Goal: Information Seeking & Learning: Learn about a topic

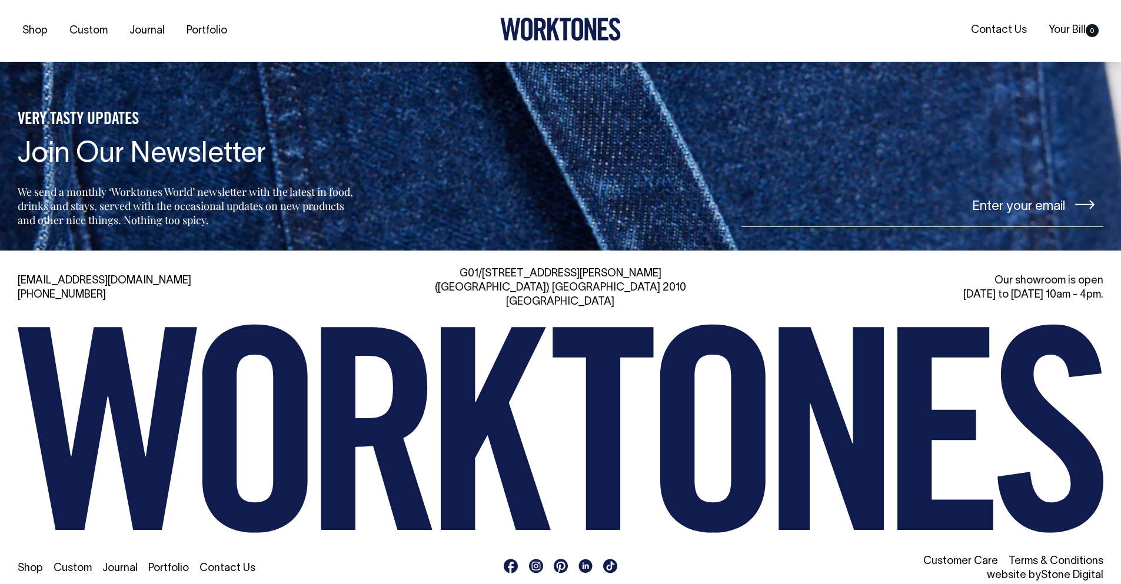
scroll to position [2781, 0]
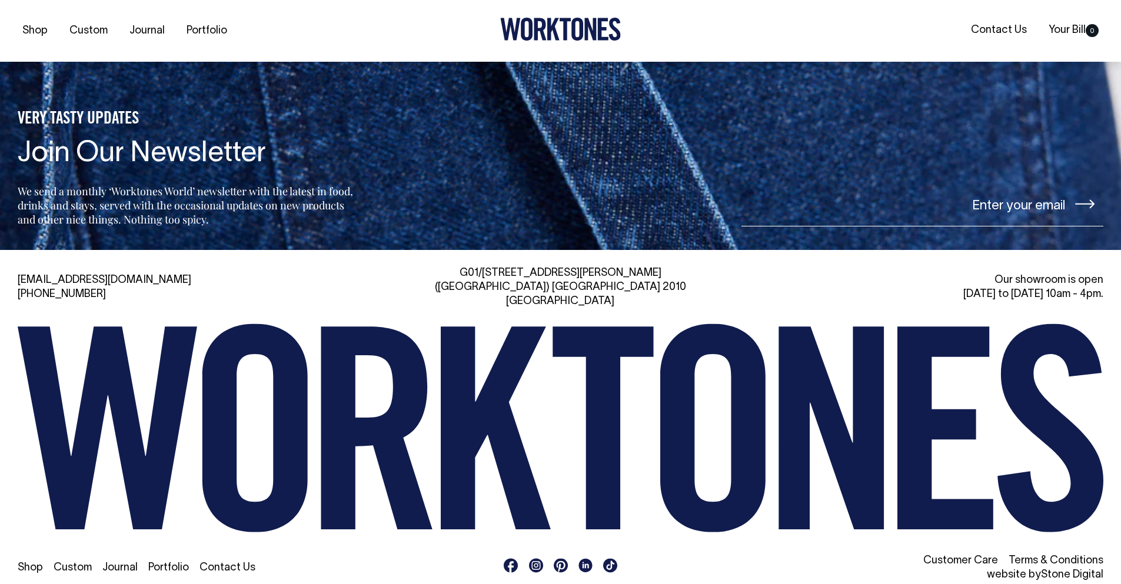
click at [591, 431] on icon at bounding box center [603, 428] width 101 height 203
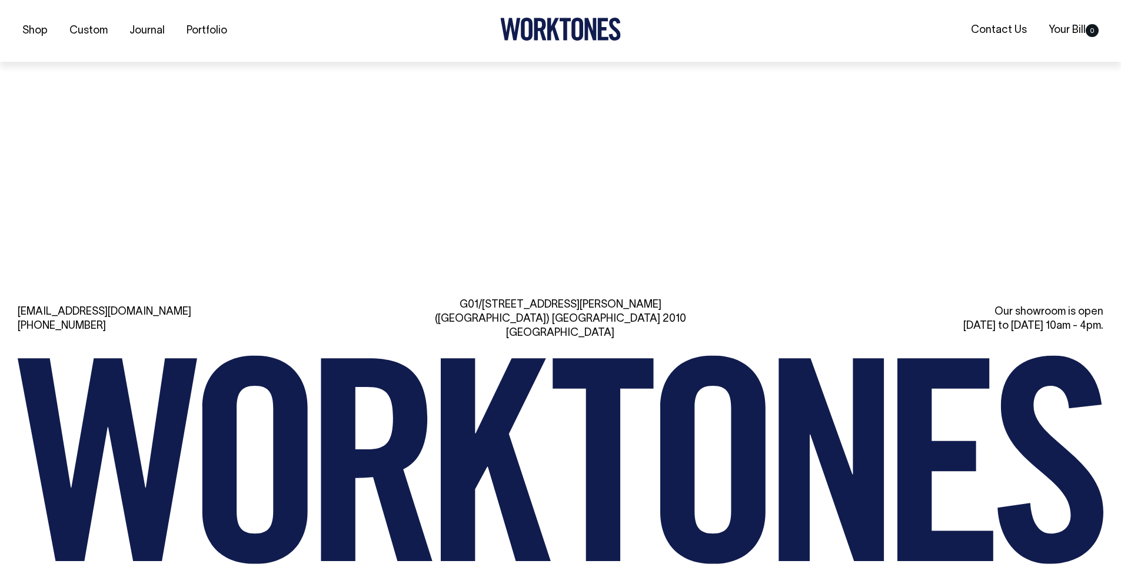
scroll to position [2781, 0]
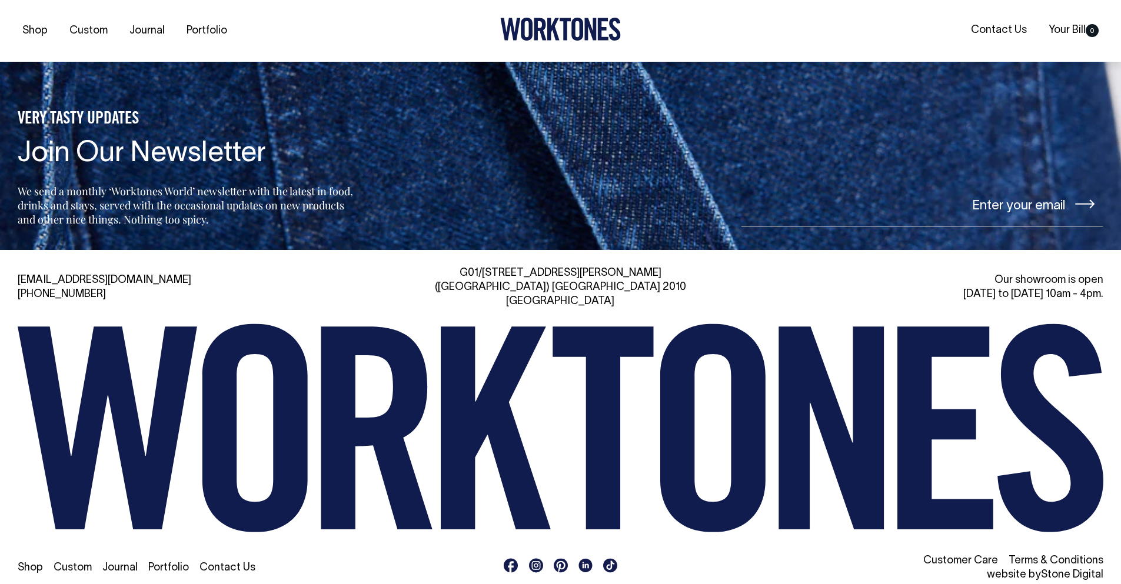
click at [967, 556] on link "Customer Care" at bounding box center [960, 561] width 75 height 10
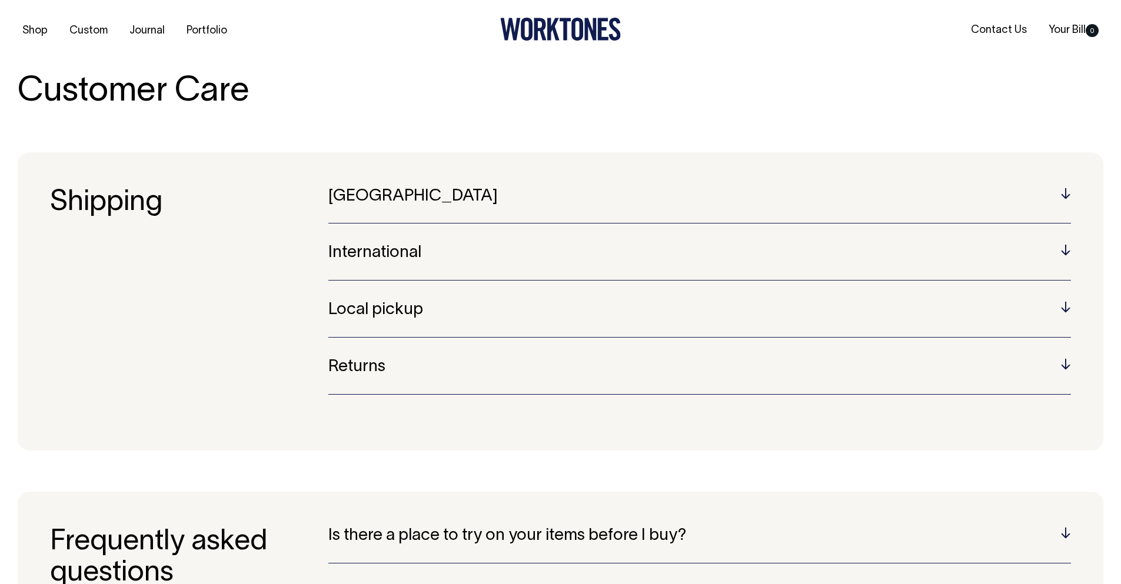
click at [385, 171] on section "Shipping [GEOGRAPHIC_DATA] Australian orders are sent using Australia Post or S…" at bounding box center [561, 301] width 1086 height 298
click at [385, 172] on section "Shipping [GEOGRAPHIC_DATA] Australian orders are sent using Australia Post or S…" at bounding box center [561, 301] width 1086 height 298
click at [388, 198] on h5 "[GEOGRAPHIC_DATA]" at bounding box center [699, 197] width 743 height 18
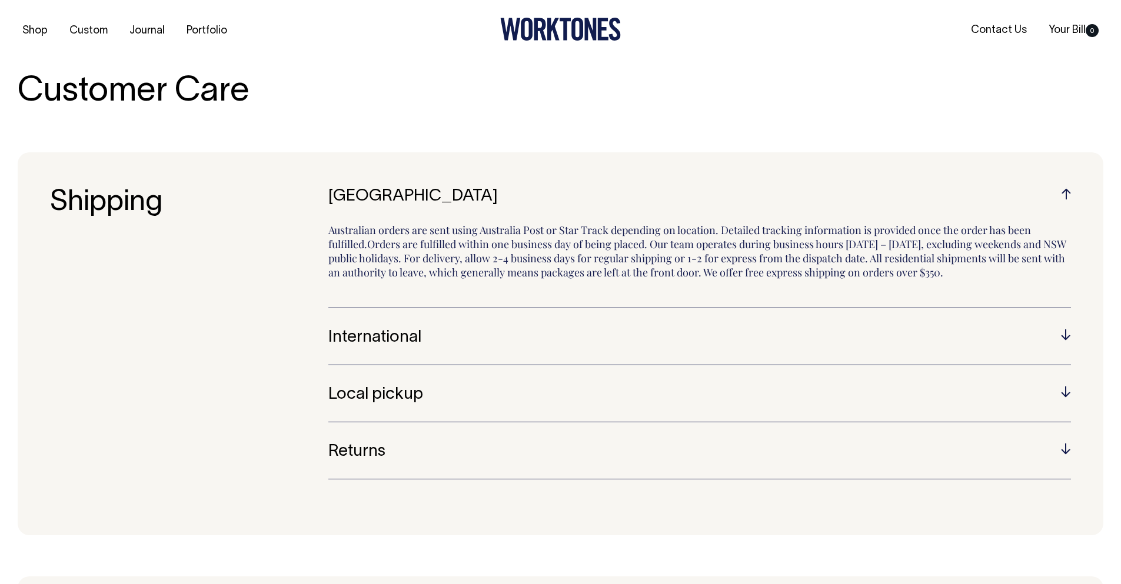
click at [361, 406] on div "Local pickup A pickup option is available for those who are able to collect fro…" at bounding box center [699, 404] width 743 height 36
click at [367, 394] on h5 "Local pickup" at bounding box center [699, 395] width 743 height 18
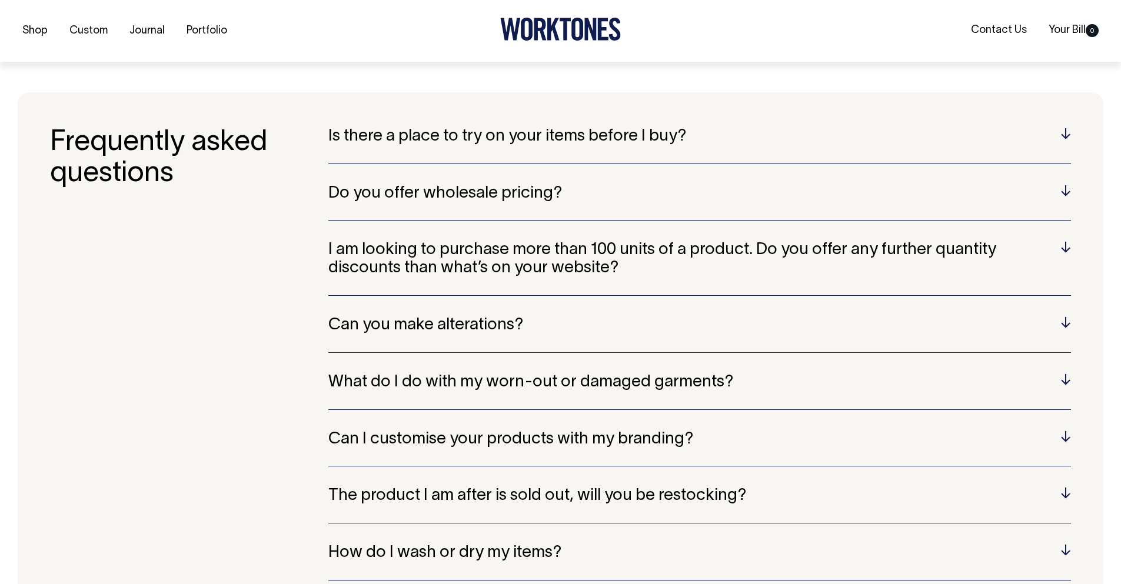
scroll to position [471, 0]
click at [479, 130] on h5 "Is there a place to try on your items before I buy?" at bounding box center [699, 136] width 743 height 18
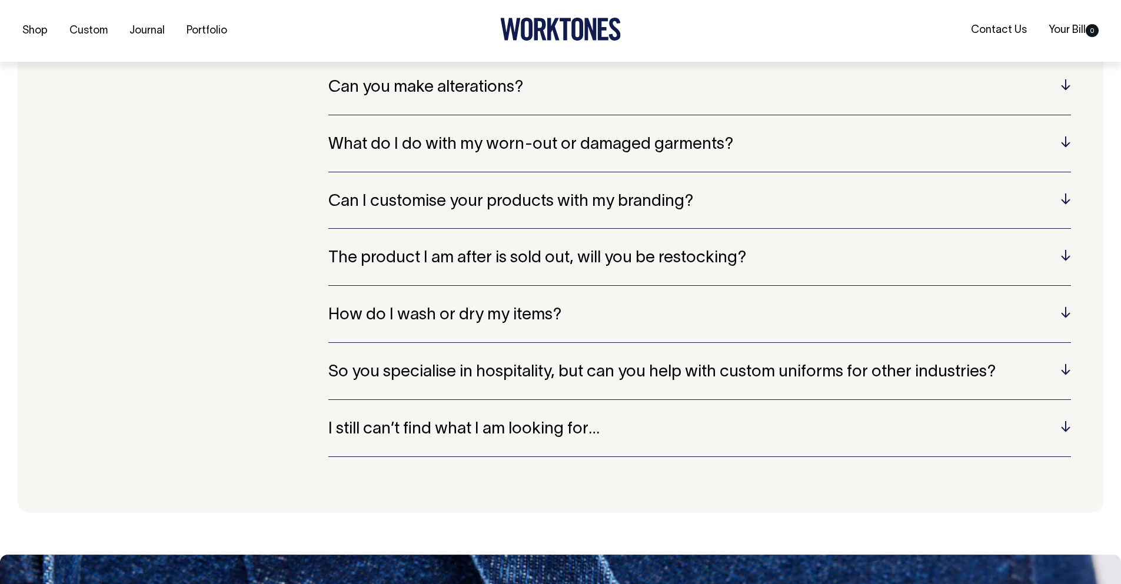
scroll to position [765, 0]
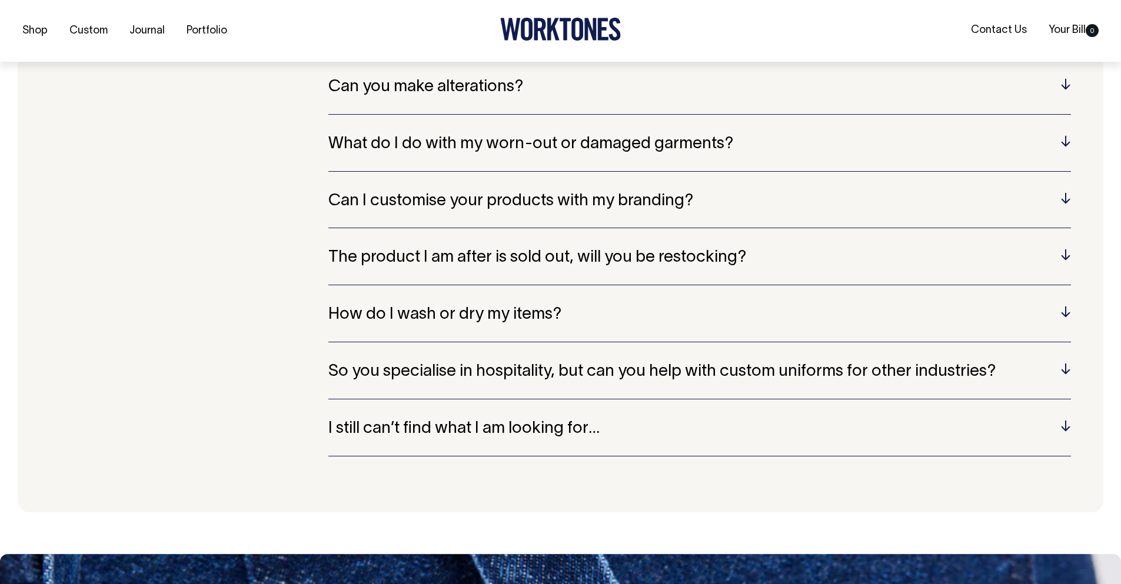
click at [531, 346] on div "Is there a place to try on your items before I buy? Our showroom in [GEOGRAPHIC…" at bounding box center [699, 155] width 743 height 644
click at [564, 363] on h5 "So you specialise in hospitality, but can you help with custom uniforms for oth…" at bounding box center [699, 372] width 743 height 18
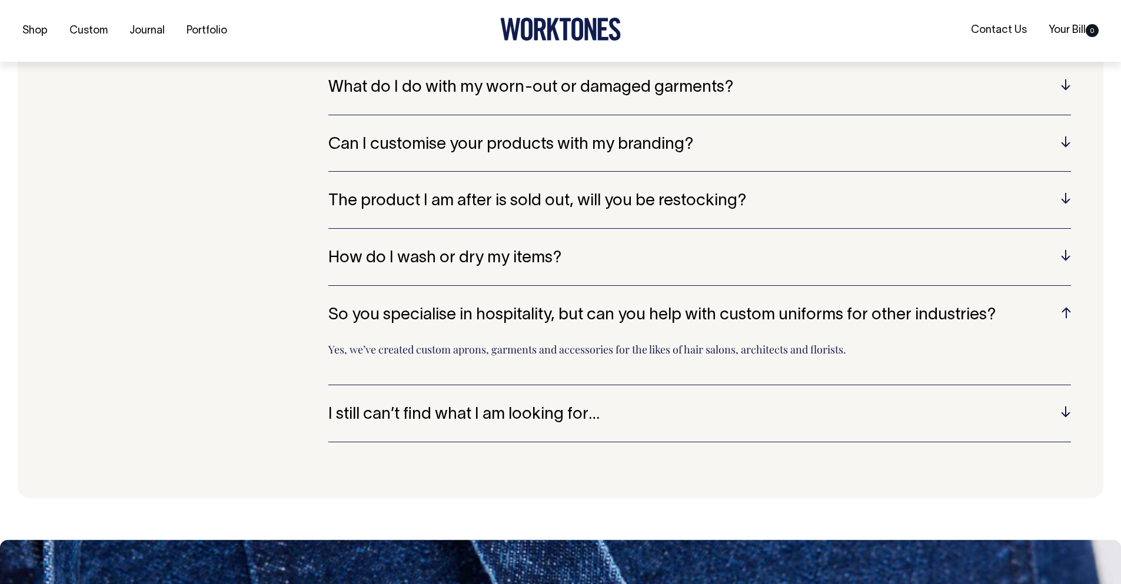
click at [511, 411] on h5 "I still can’t find what I am looking for…" at bounding box center [699, 415] width 743 height 18
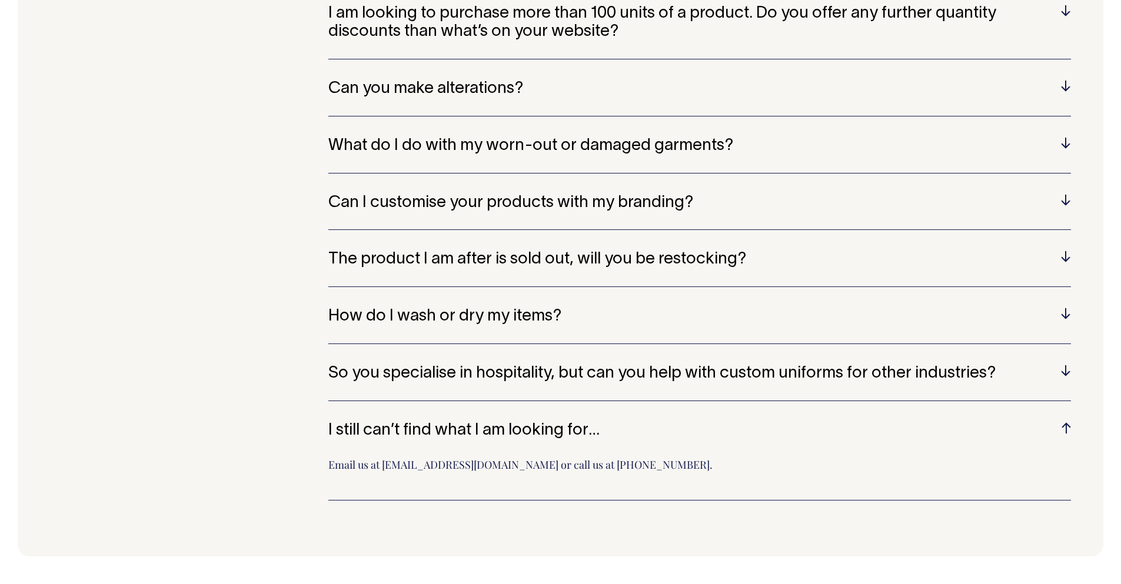
scroll to position [706, 0]
click at [599, 203] on h5 "Can I customise your products with my branding?" at bounding box center [699, 204] width 743 height 18
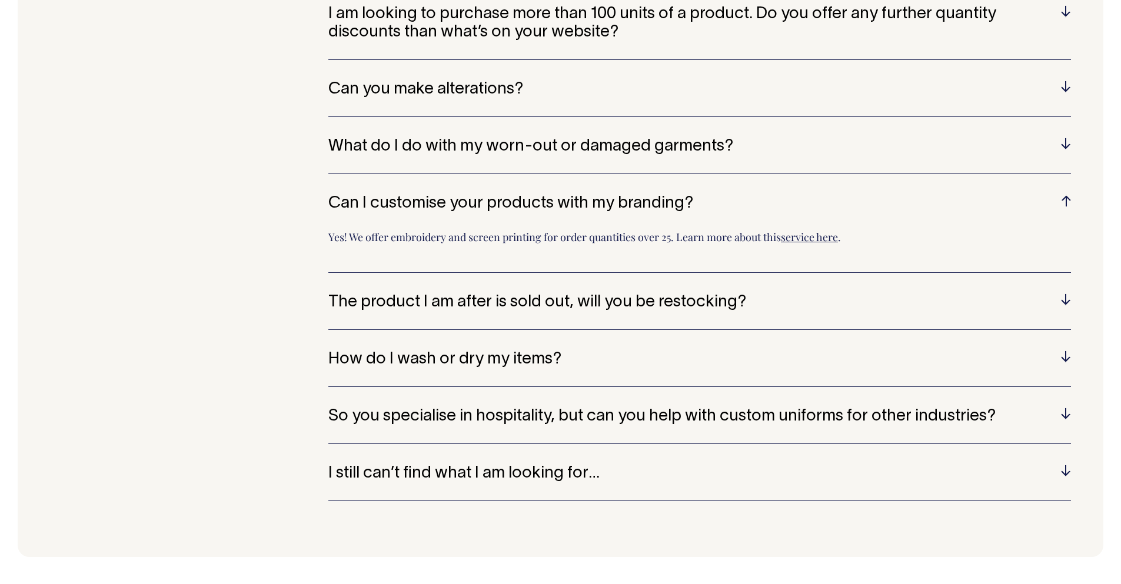
click at [466, 83] on h5 "Can you make alterations?" at bounding box center [699, 90] width 743 height 18
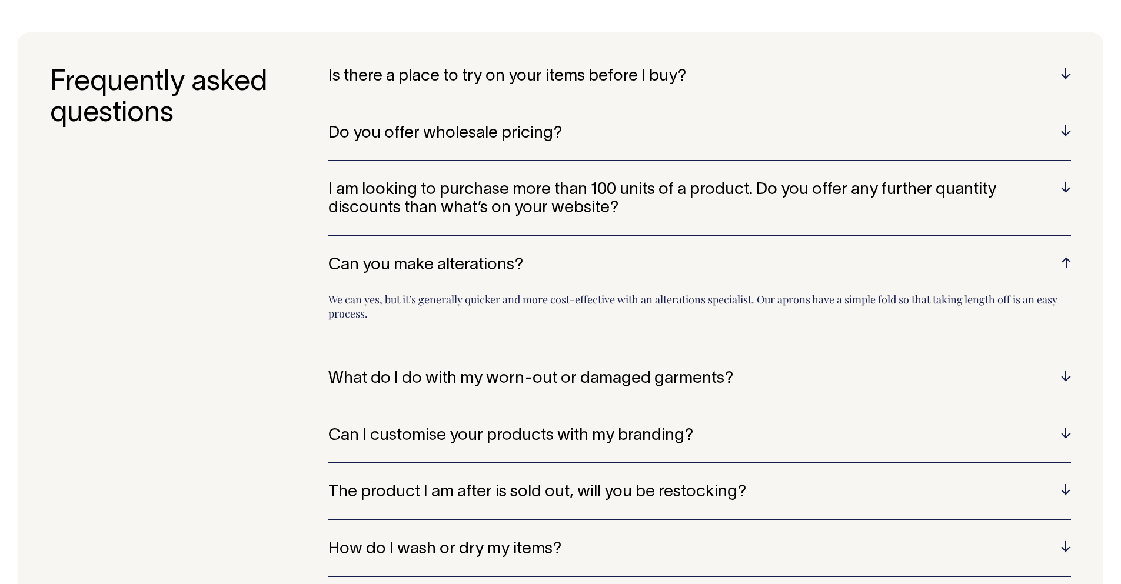
scroll to position [530, 0]
click at [487, 135] on h5 "Do you offer wholesale pricing?" at bounding box center [699, 134] width 743 height 18
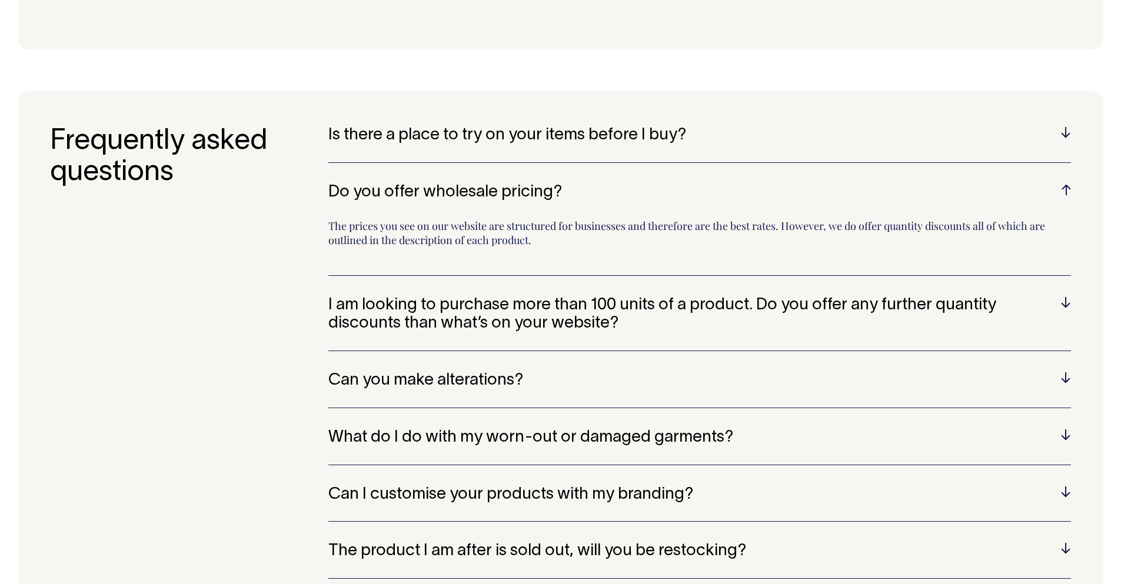
click at [487, 135] on h5 "Is there a place to try on your items before I buy?" at bounding box center [699, 136] width 743 height 18
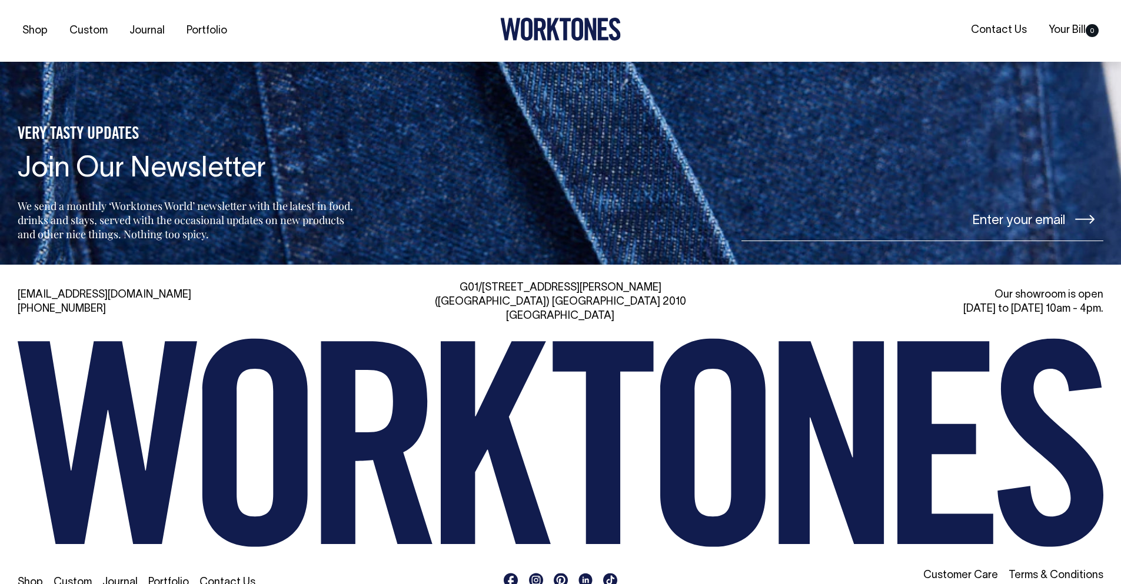
scroll to position [1312, 0]
